Goal: Go to known website: Access a specific website the user already knows

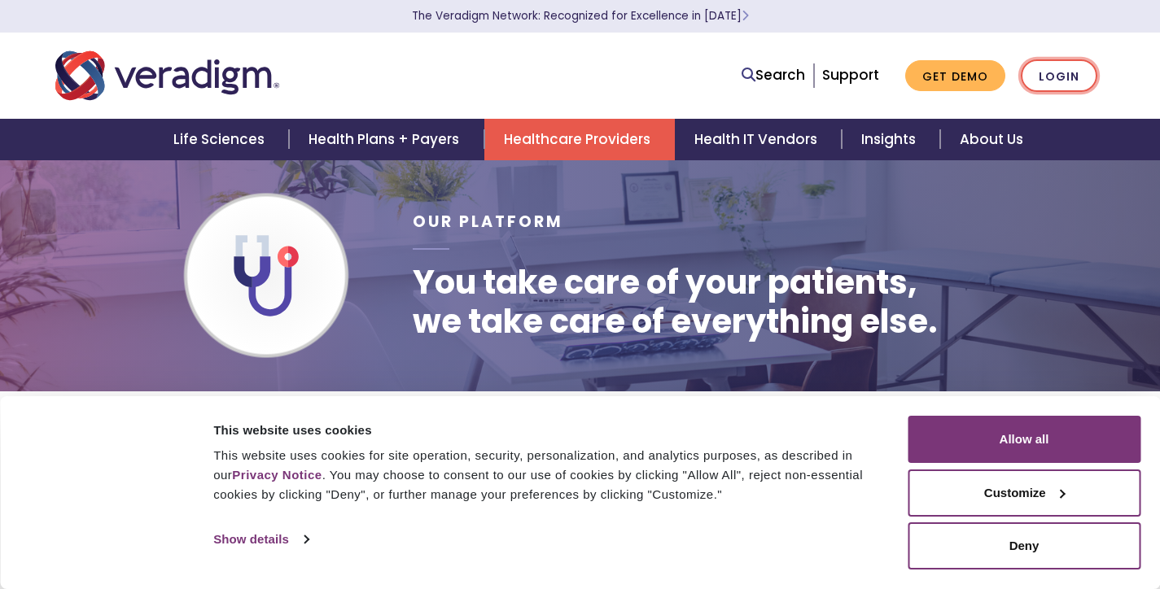
click at [1038, 73] on link "Login" at bounding box center [1059, 75] width 77 height 33
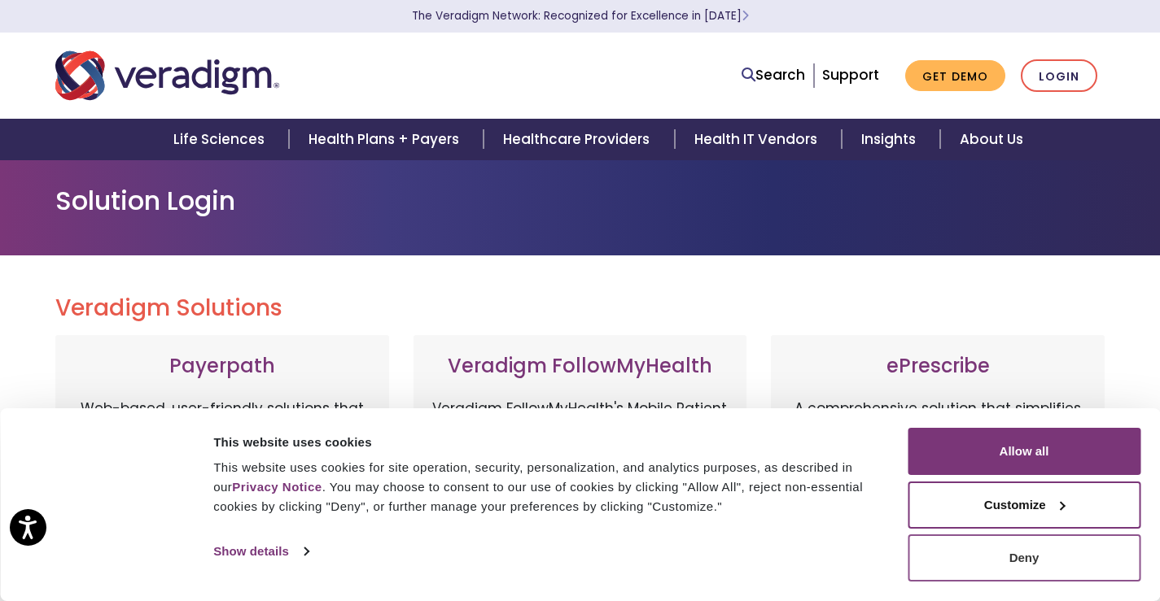
click at [1077, 574] on button "Deny" at bounding box center [1023, 558] width 233 height 47
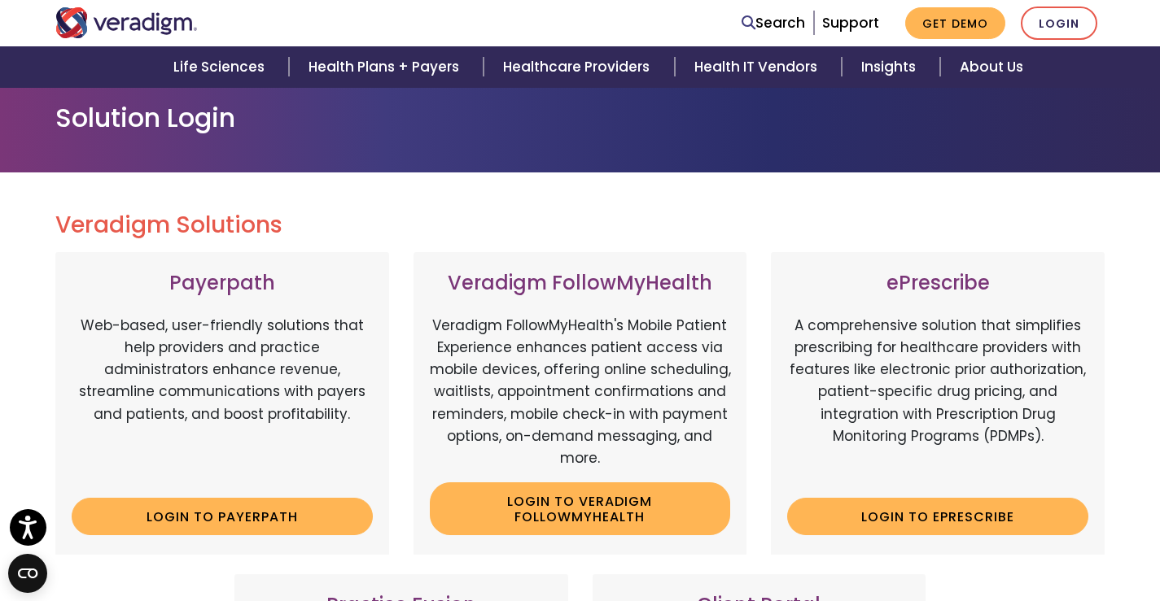
scroll to position [163, 0]
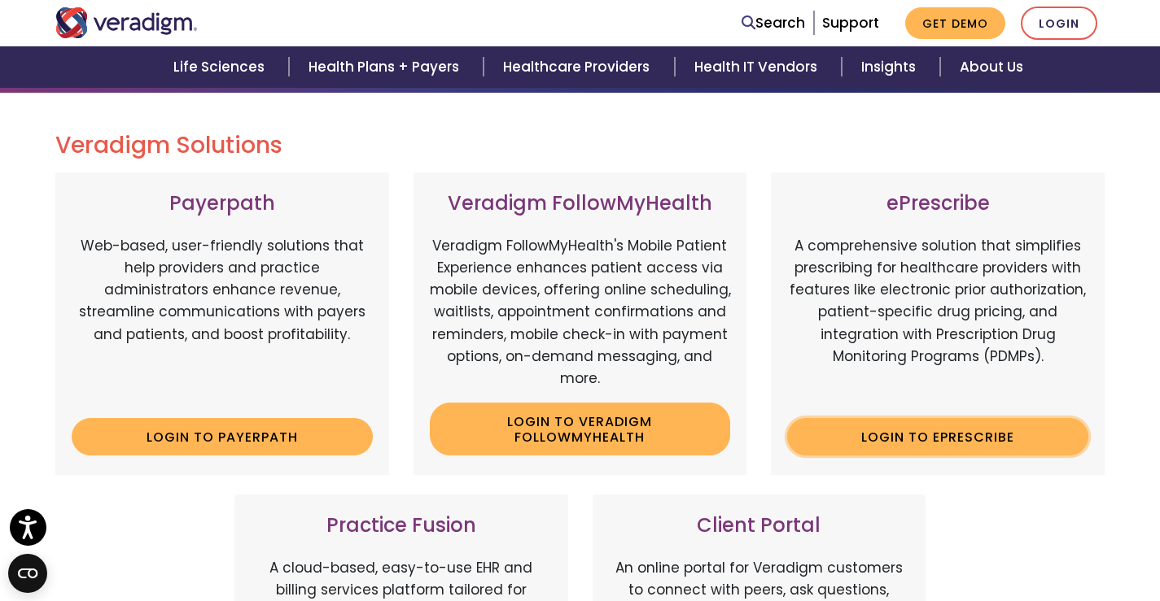
click at [909, 430] on link "Login to ePrescribe" at bounding box center [937, 436] width 301 height 37
